Goal: Find specific page/section

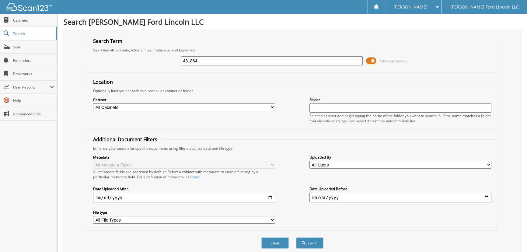
type input "431864"
click at [296, 237] on button "Search" at bounding box center [309, 242] width 27 height 11
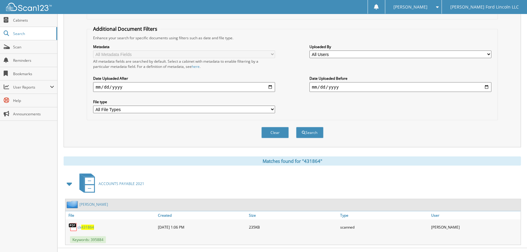
click at [91, 225] on span "431864" at bounding box center [87, 227] width 13 height 5
click at [25, 46] on span "Scan" at bounding box center [33, 46] width 41 height 5
